Goal: Transaction & Acquisition: Book appointment/travel/reservation

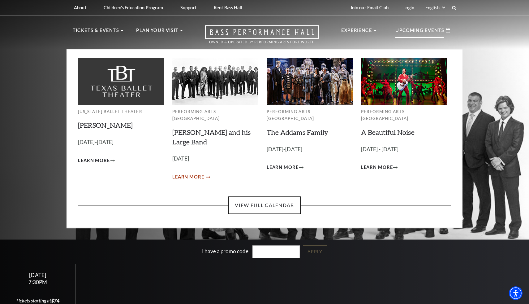
click at [203, 173] on span "Learn More" at bounding box center [188, 177] width 32 height 8
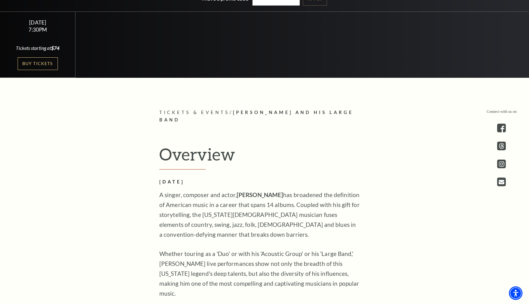
scroll to position [253, 0]
click at [42, 63] on link "Buy Tickets" at bounding box center [38, 63] width 40 height 13
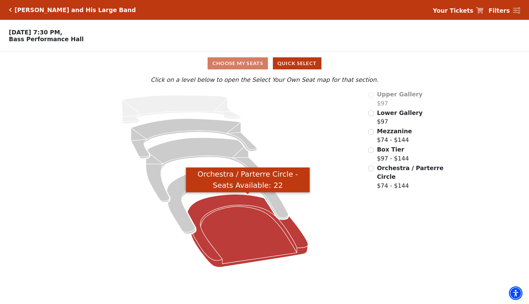
click at [268, 237] on icon "Orchestra / Parterre Circle - Seats Available: 22" at bounding box center [248, 230] width 121 height 73
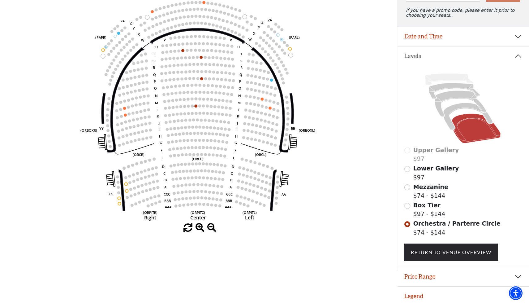
scroll to position [87, 0]
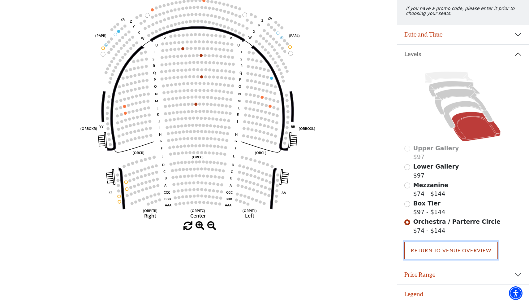
click at [432, 248] on link "Return To Venue Overview" at bounding box center [451, 249] width 93 height 17
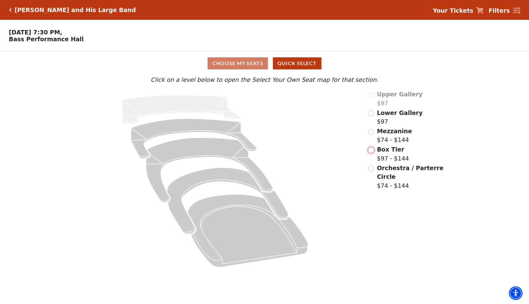
click at [371, 150] on input "Box Tier$97 - $144\a" at bounding box center [371, 150] width 6 height 6
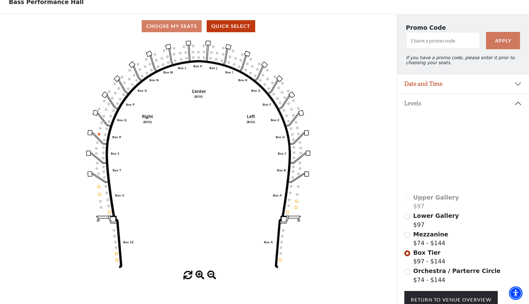
scroll to position [39, 0]
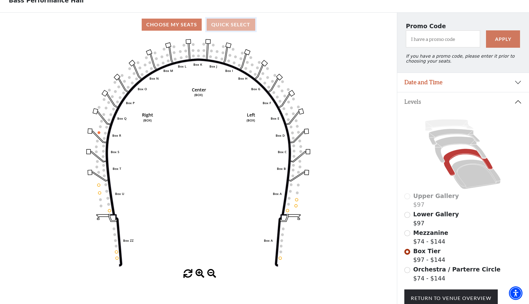
click at [234, 25] on button "Quick Select" at bounding box center [231, 25] width 49 height 12
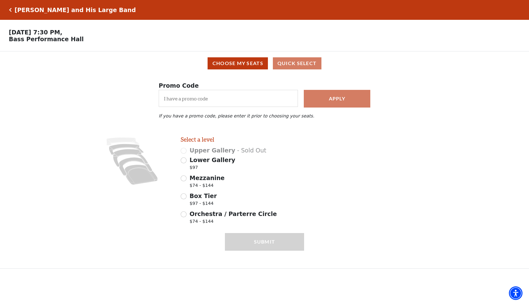
click at [7, 5] on div "Lyle Lovett and His Large Band Your Tickets Filters" at bounding box center [264, 10] width 529 height 20
click at [10, 8] on icon "Click here to go back to filters" at bounding box center [10, 10] width 3 height 4
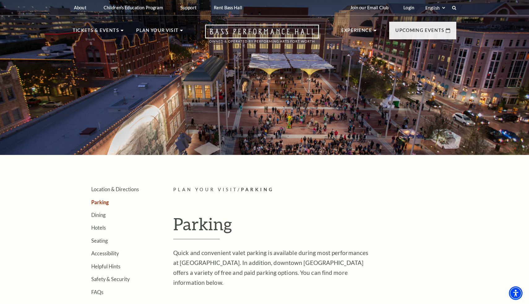
click at [293, 69] on div at bounding box center [264, 75] width 529 height 158
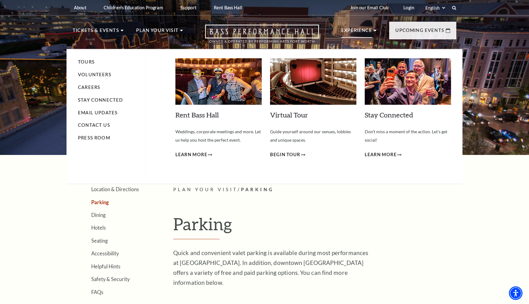
click at [349, 123] on div "Virtual Tour Empty heading Guide yourself around our venues, lobbies and unique…" at bounding box center [313, 108] width 86 height 100
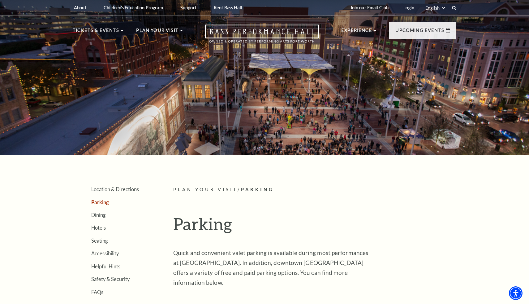
click at [511, 106] on div at bounding box center [264, 75] width 529 height 158
click at [296, 28] on icon "Open this option" at bounding box center [262, 33] width 114 height 18
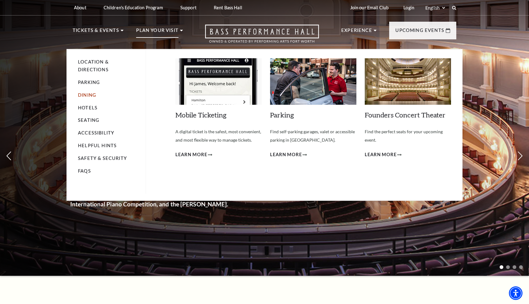
click at [87, 92] on link "Dining" at bounding box center [87, 94] width 18 height 5
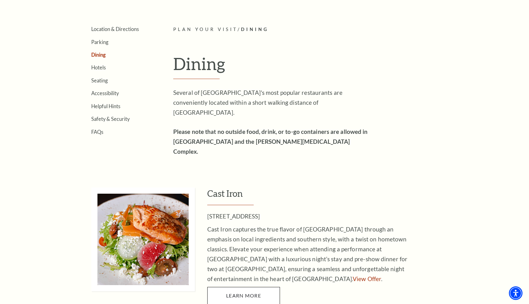
scroll to position [171, 0]
